Goal: Task Accomplishment & Management: Complete application form

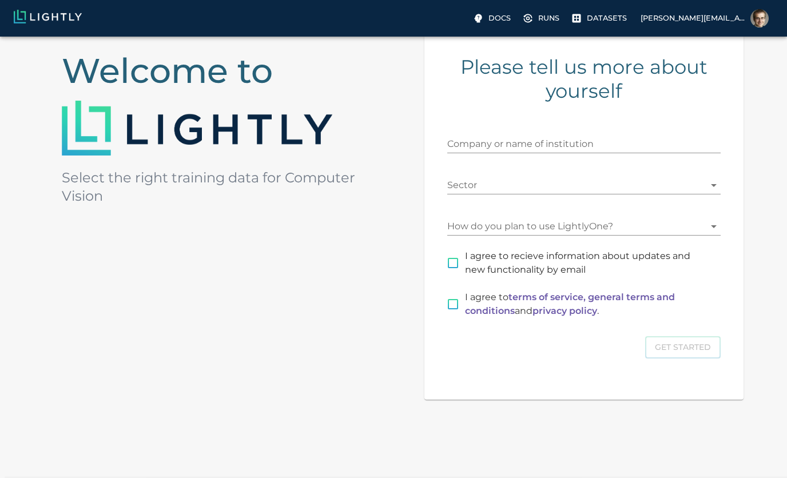
scroll to position [116, 0]
click at [541, 138] on input "Company or name of institution" at bounding box center [583, 145] width 273 height 18
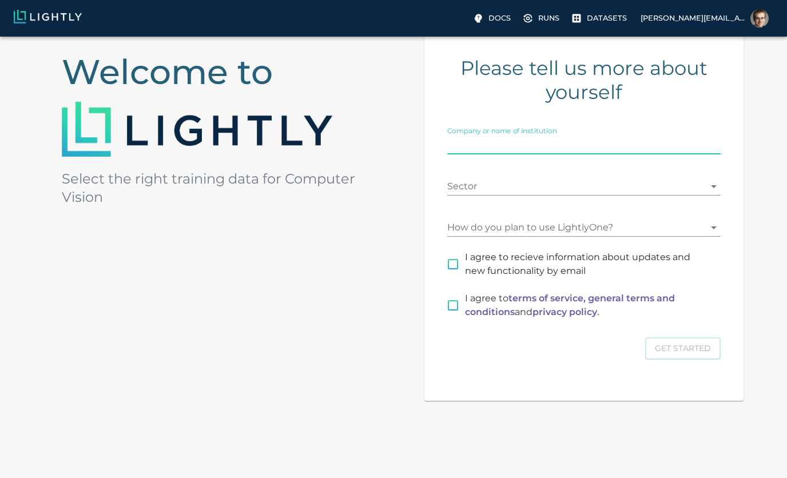
type input "Monkhouse Law"
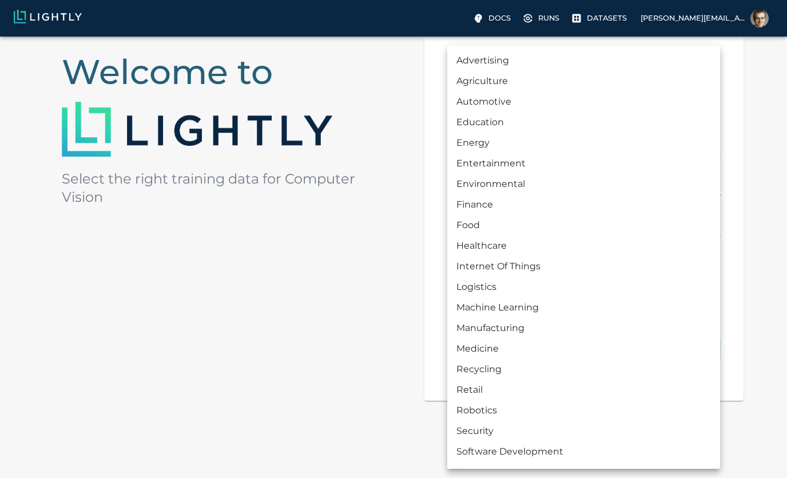
click at [507, 195] on body "Docs Runs Datasets andrew@monkhouselaw.com Welcome to Select the right training…" at bounding box center [393, 210] width 787 height 580
click at [529, 450] on li "Software Development" at bounding box center [583, 452] width 273 height 21
type input "SOFTWARE_DEVELOPMENT"
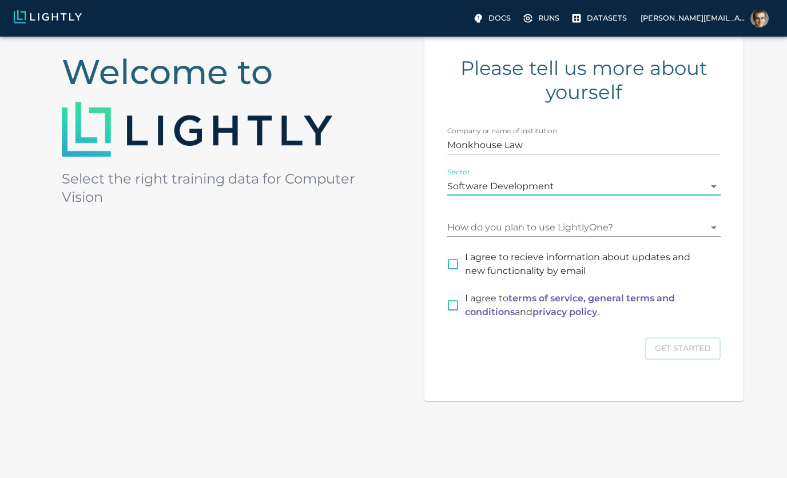
click at [547, 231] on body "Docs Runs Datasets andrew@monkhouselaw.com Welcome to Select the right training…" at bounding box center [393, 210] width 787 height 580
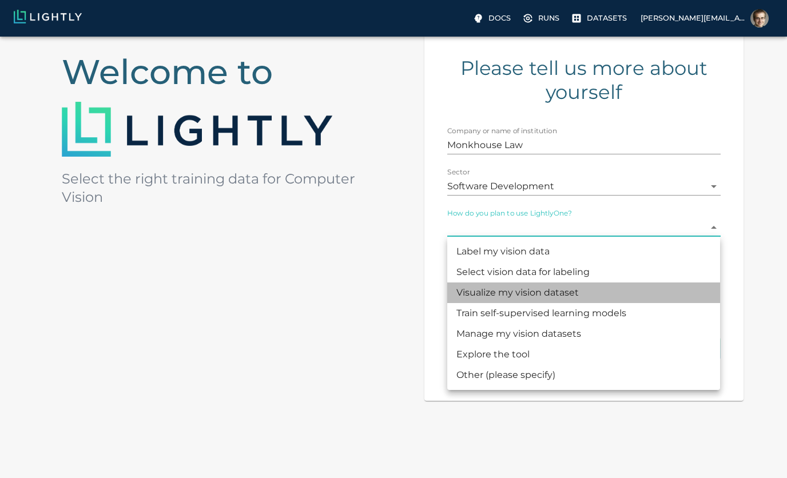
click at [532, 292] on li "Visualize my vision dataset" at bounding box center [583, 293] width 273 height 21
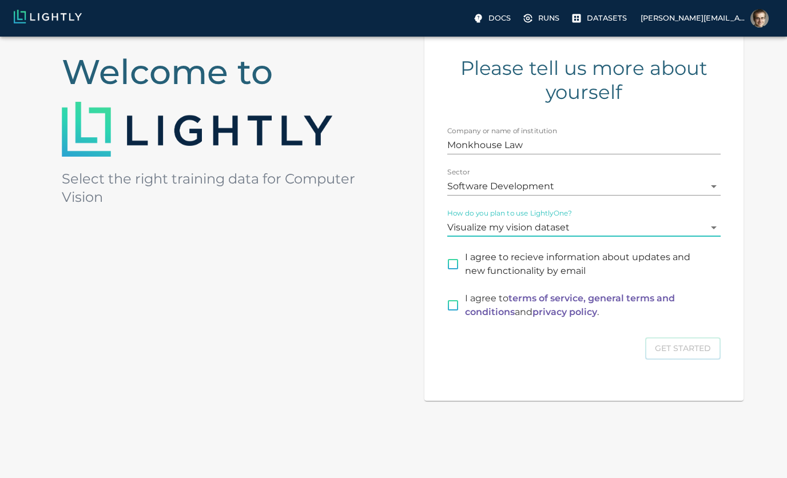
click at [514, 230] on body "Docs Runs Datasets andrew@monkhouselaw.com Welcome to Select the right training…" at bounding box center [393, 210] width 787 height 580
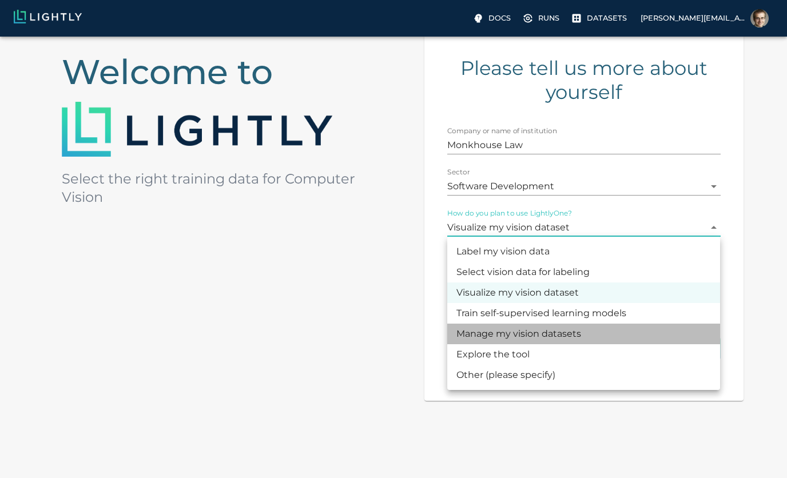
click at [504, 332] on li "Manage my vision datasets" at bounding box center [583, 334] width 273 height 21
type input "DATASET_MANAGING"
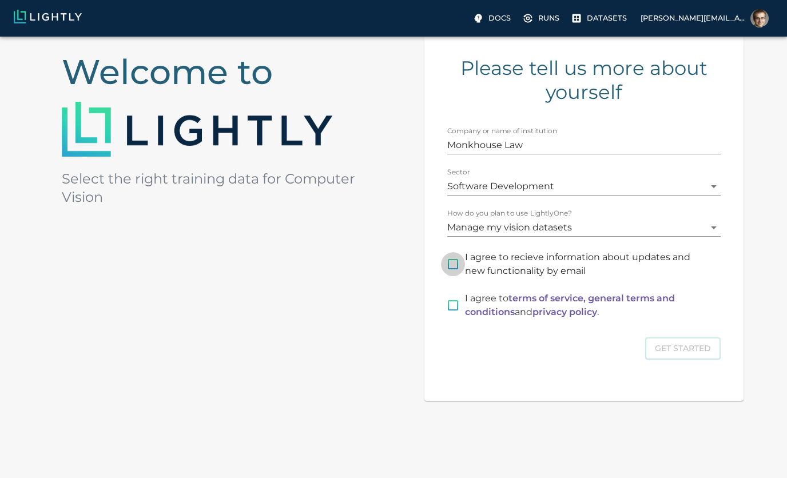
click at [449, 267] on input "I agree to recieve information about updates and new functionality by email" at bounding box center [453, 264] width 24 height 24
checkbox input "true"
click at [455, 306] on input "I agree to terms of service, general terms and conditions and privacy policy ." at bounding box center [453, 306] width 24 height 24
checkbox input "true"
click at [677, 355] on button "Get Started" at bounding box center [683, 349] width 76 height 22
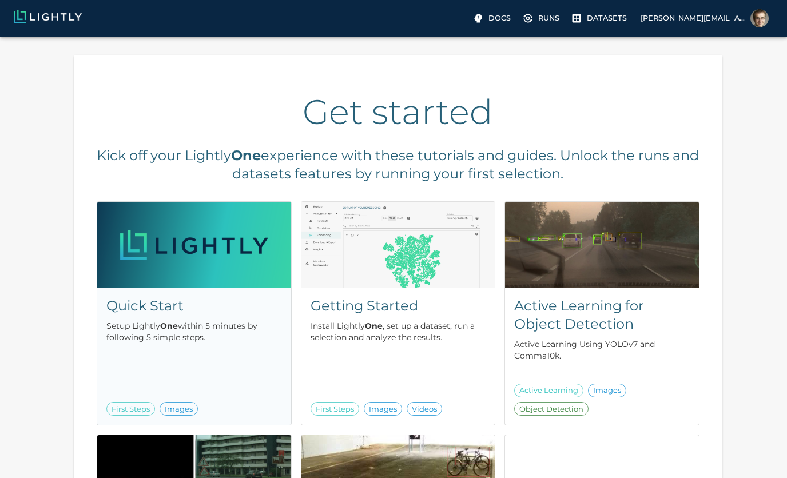
click at [185, 311] on h5 "Quick Start" at bounding box center [193, 306] width 175 height 18
